Goal: Communication & Community: Connect with others

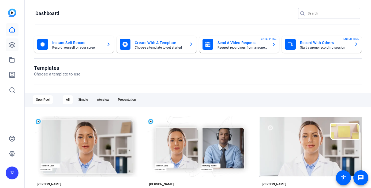
click at [14, 45] on icon at bounding box center [11, 44] width 5 height 5
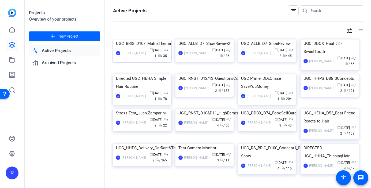
click at [131, 39] on img at bounding box center [142, 39] width 58 height 0
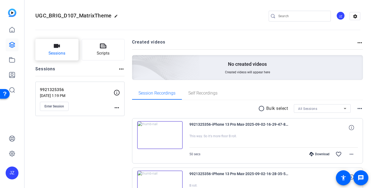
click at [62, 45] on button "Sessions" at bounding box center [56, 49] width 43 height 21
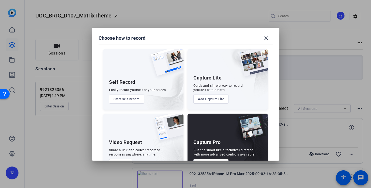
scroll to position [19, 0]
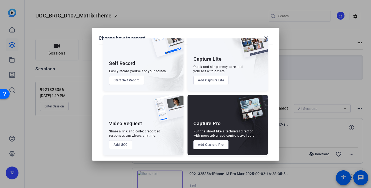
click at [215, 148] on button "Add Capture Pro" at bounding box center [211, 144] width 35 height 9
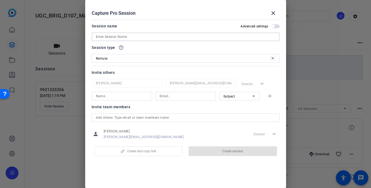
click at [105, 36] on input at bounding box center [186, 37] width 180 height 6
paste input "9921703362"
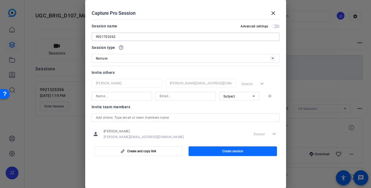
type input "9921703362"
click at [216, 152] on span "button" at bounding box center [233, 151] width 88 height 13
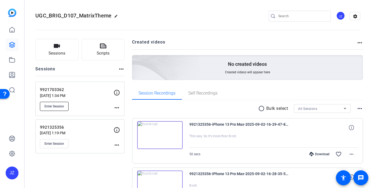
click at [60, 105] on span "Enter Session" at bounding box center [55, 106] width 20 height 4
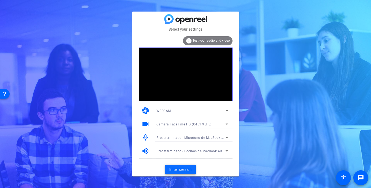
click at [173, 168] on span "Enter session" at bounding box center [180, 169] width 22 height 6
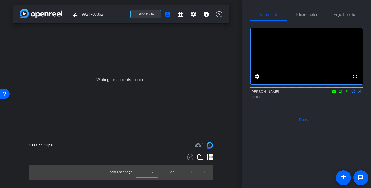
click at [146, 10] on span at bounding box center [146, 14] width 30 height 13
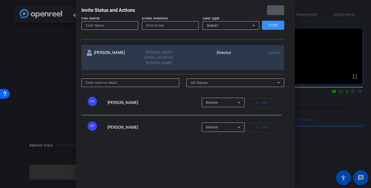
scroll to position [73, 0]
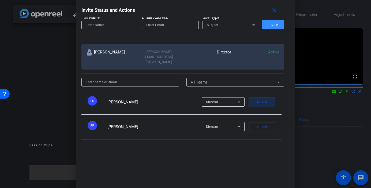
click at [257, 100] on mat-icon "add" at bounding box center [258, 102] width 4 height 4
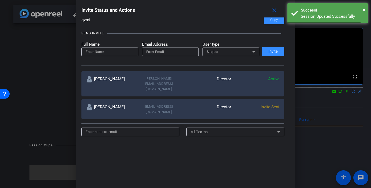
scroll to position [42, 0]
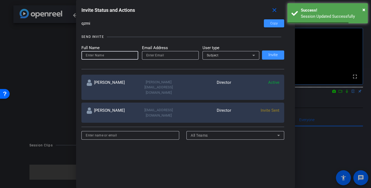
click at [109, 55] on input at bounding box center [110, 55] width 48 height 6
type input "Irving Angulo"
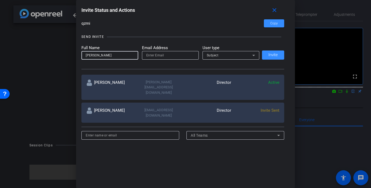
click at [147, 56] on input "email" at bounding box center [170, 55] width 48 height 6
paste input "irvingrangulo@gmail.com"
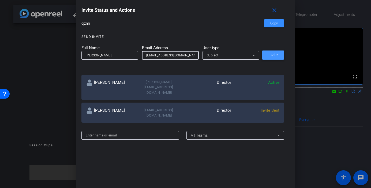
type input "irvingrangulo@gmail.com"
click at [278, 51] on span at bounding box center [273, 55] width 22 height 13
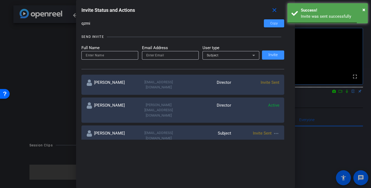
scroll to position [0, 0]
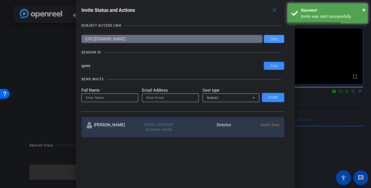
click at [0, 0] on span "Copy" at bounding box center [0, 0] width 0 height 0
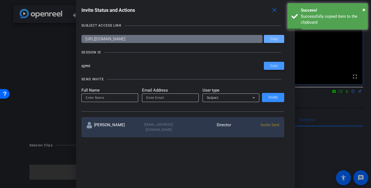
click at [0, 0] on span "Copy" at bounding box center [0, 0] width 0 height 0
